Goal: Task Accomplishment & Management: Complete application form

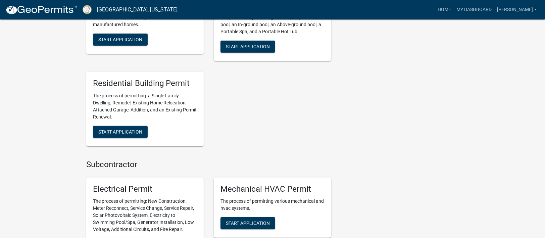
scroll to position [302, 0]
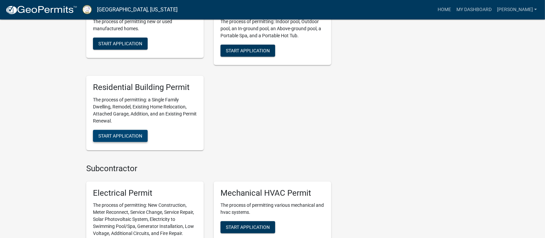
click at [126, 139] on button "Start Application" at bounding box center [120, 136] width 55 height 12
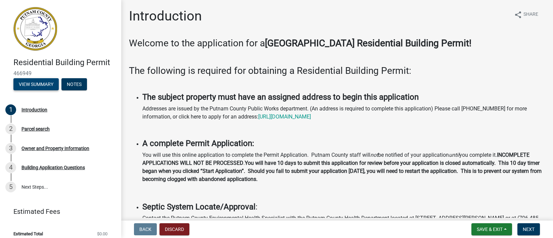
click at [33, 90] on button "View Summary" at bounding box center [35, 84] width 45 height 12
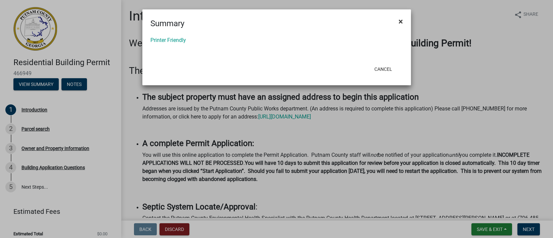
click at [397, 23] on button "×" at bounding box center [400, 21] width 15 height 19
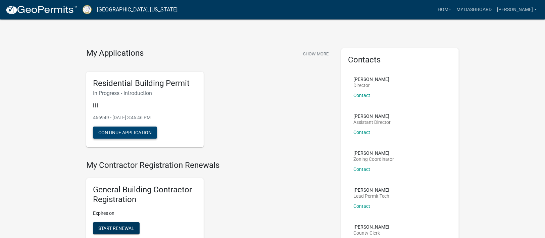
click at [136, 133] on button "Continue Application" at bounding box center [125, 133] width 64 height 12
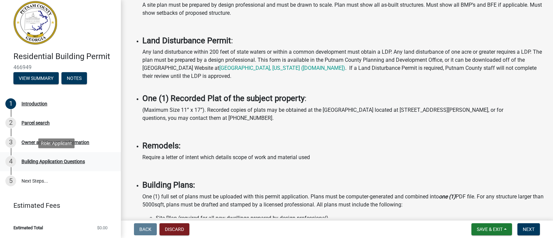
scroll to position [15, 0]
click at [38, 181] on link "5 Next Steps..." at bounding box center [60, 180] width 121 height 19
click at [42, 107] on div "1 Introduction" at bounding box center [57, 103] width 105 height 11
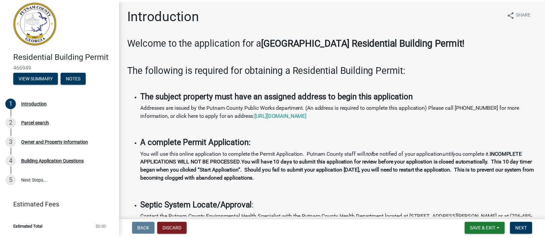
scroll to position [0, 0]
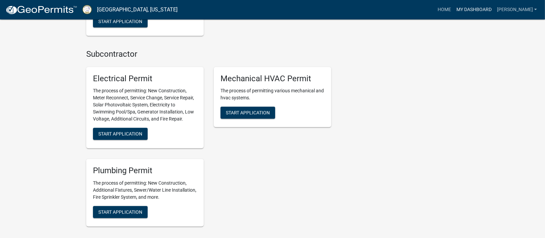
scroll to position [456, 0]
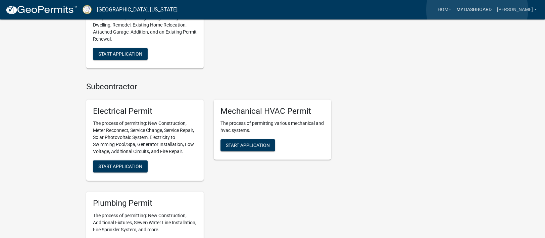
click at [477, 10] on link "My Dashboard" at bounding box center [474, 9] width 41 height 13
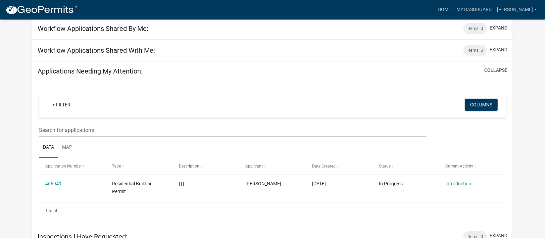
scroll to position [241, 0]
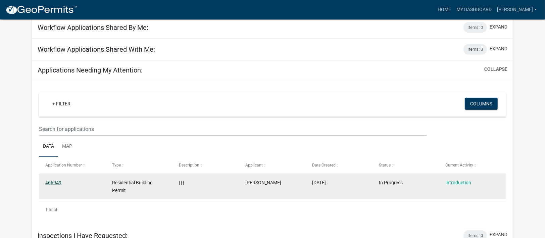
click at [51, 180] on link "466949" at bounding box center [53, 182] width 16 height 5
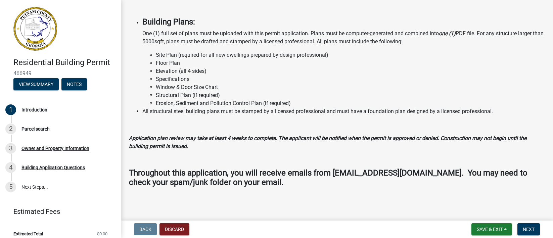
scroll to position [566, 0]
